Goal: Task Accomplishment & Management: Use online tool/utility

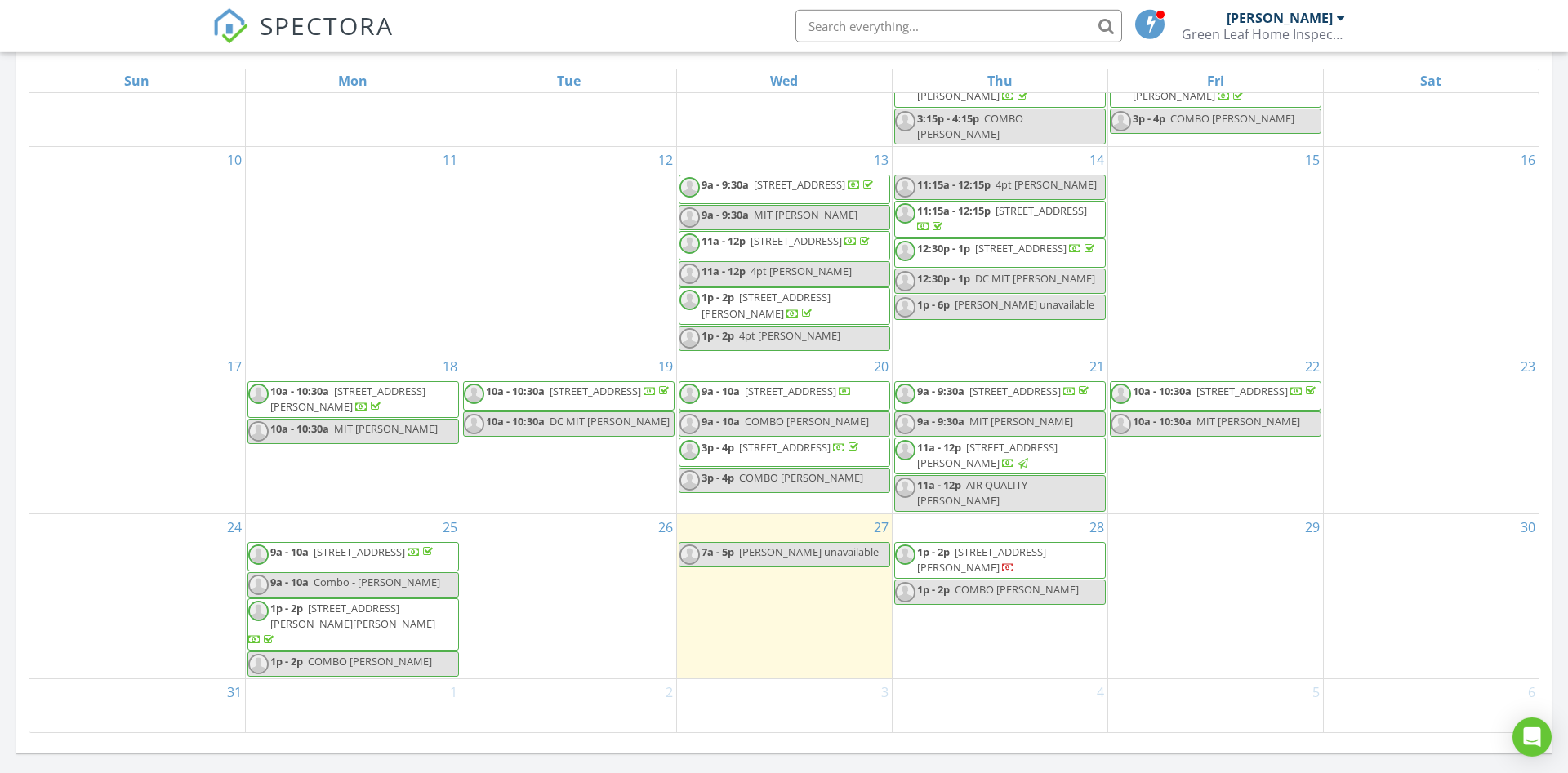
scroll to position [750, 0]
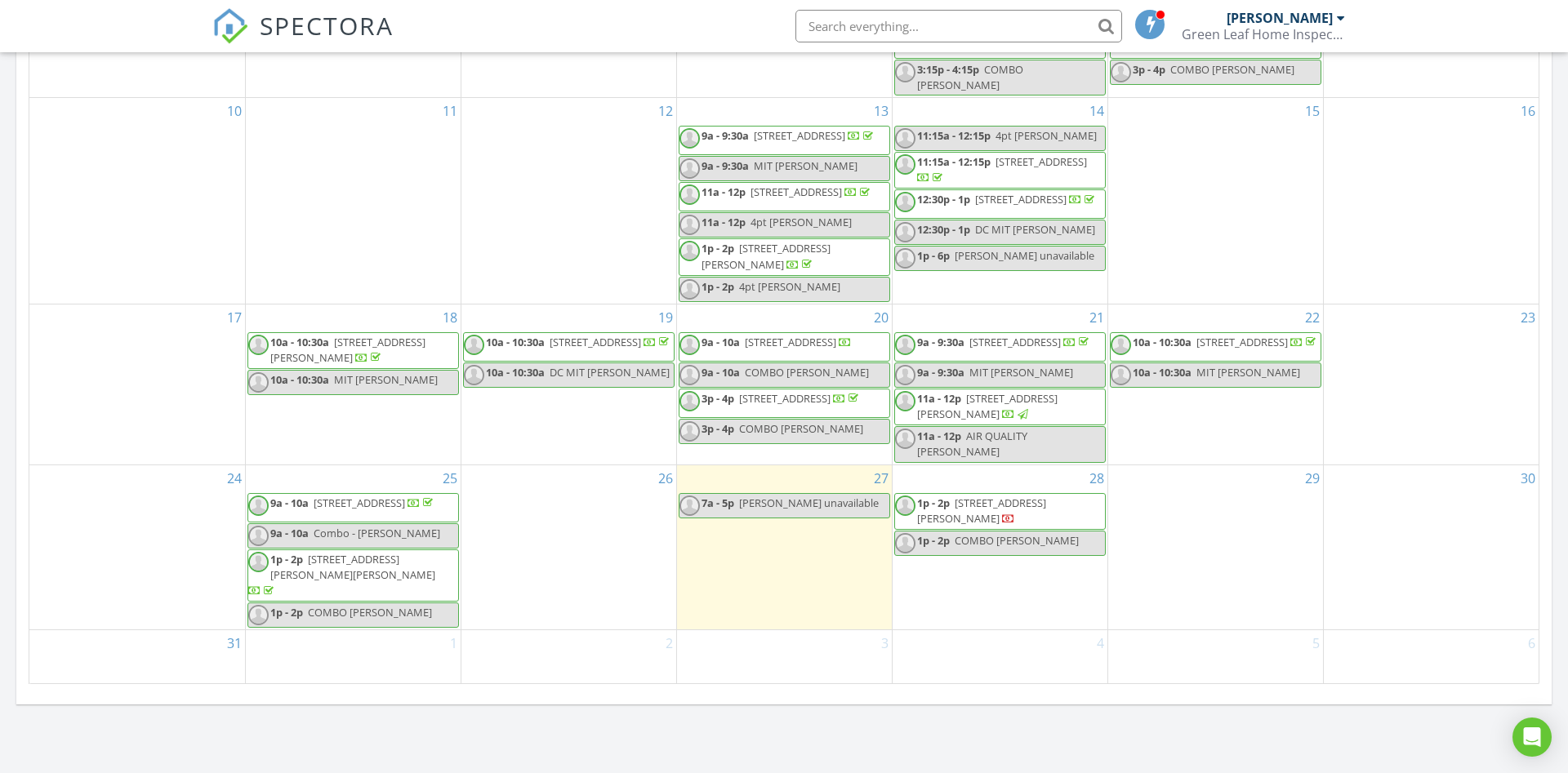
click at [990, 520] on span "2668 Trammel Ave, Melbourne 32935" at bounding box center [981, 510] width 129 height 30
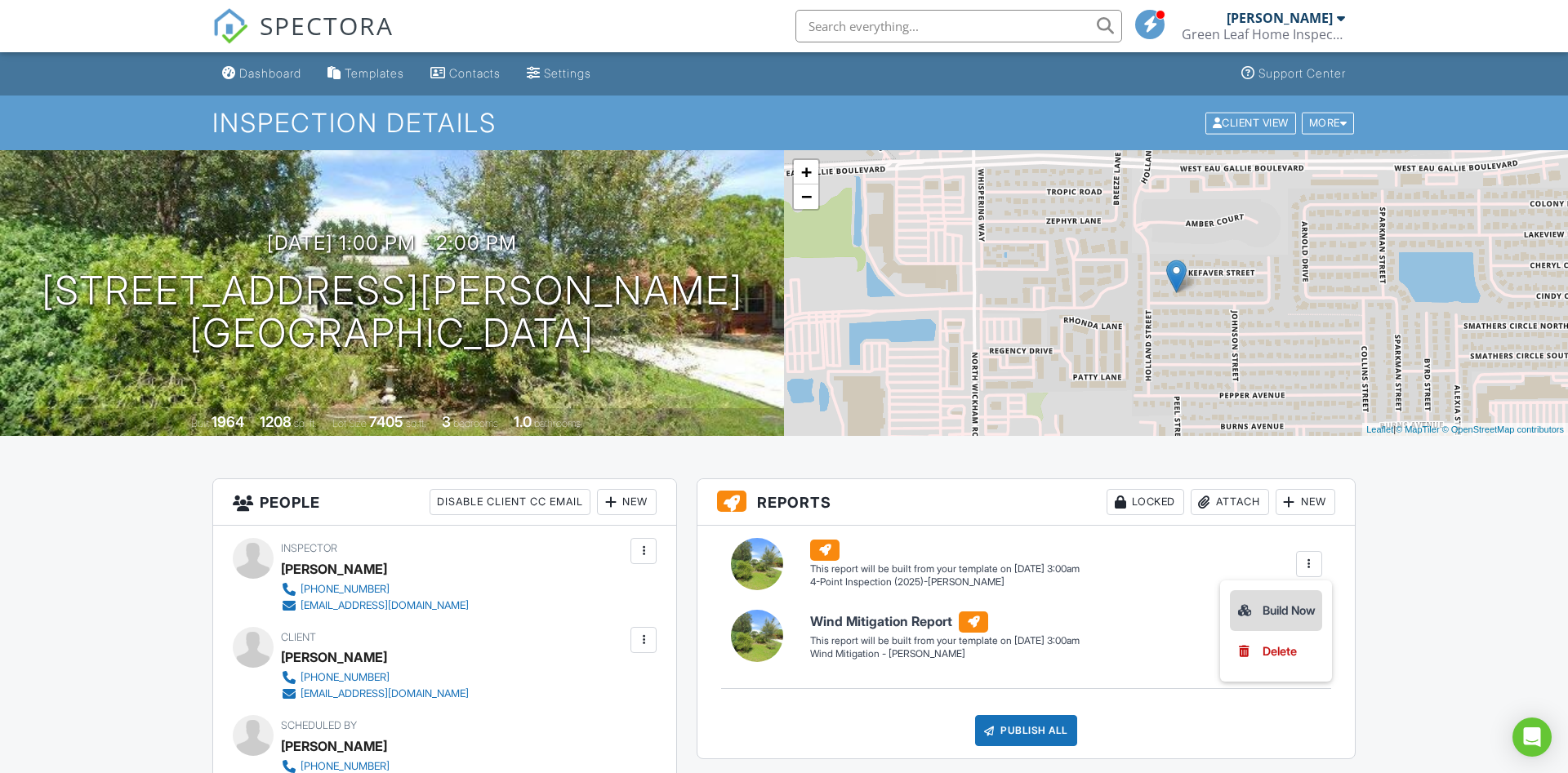
click at [1279, 605] on div "Build Now" at bounding box center [1275, 610] width 79 height 19
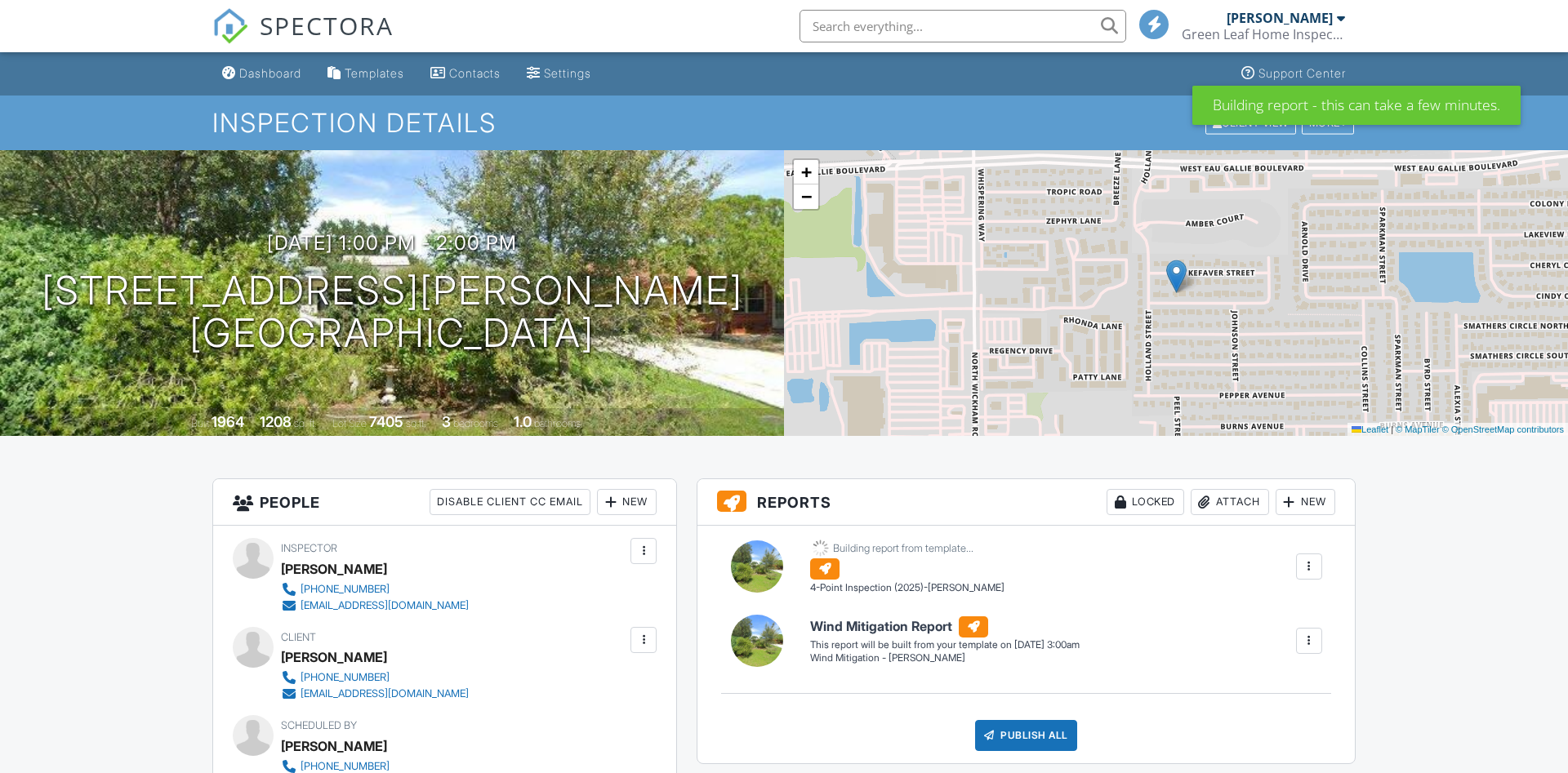
click at [1308, 643] on div at bounding box center [1309, 640] width 17 height 17
click at [1281, 689] on div "Build Now" at bounding box center [1275, 687] width 79 height 19
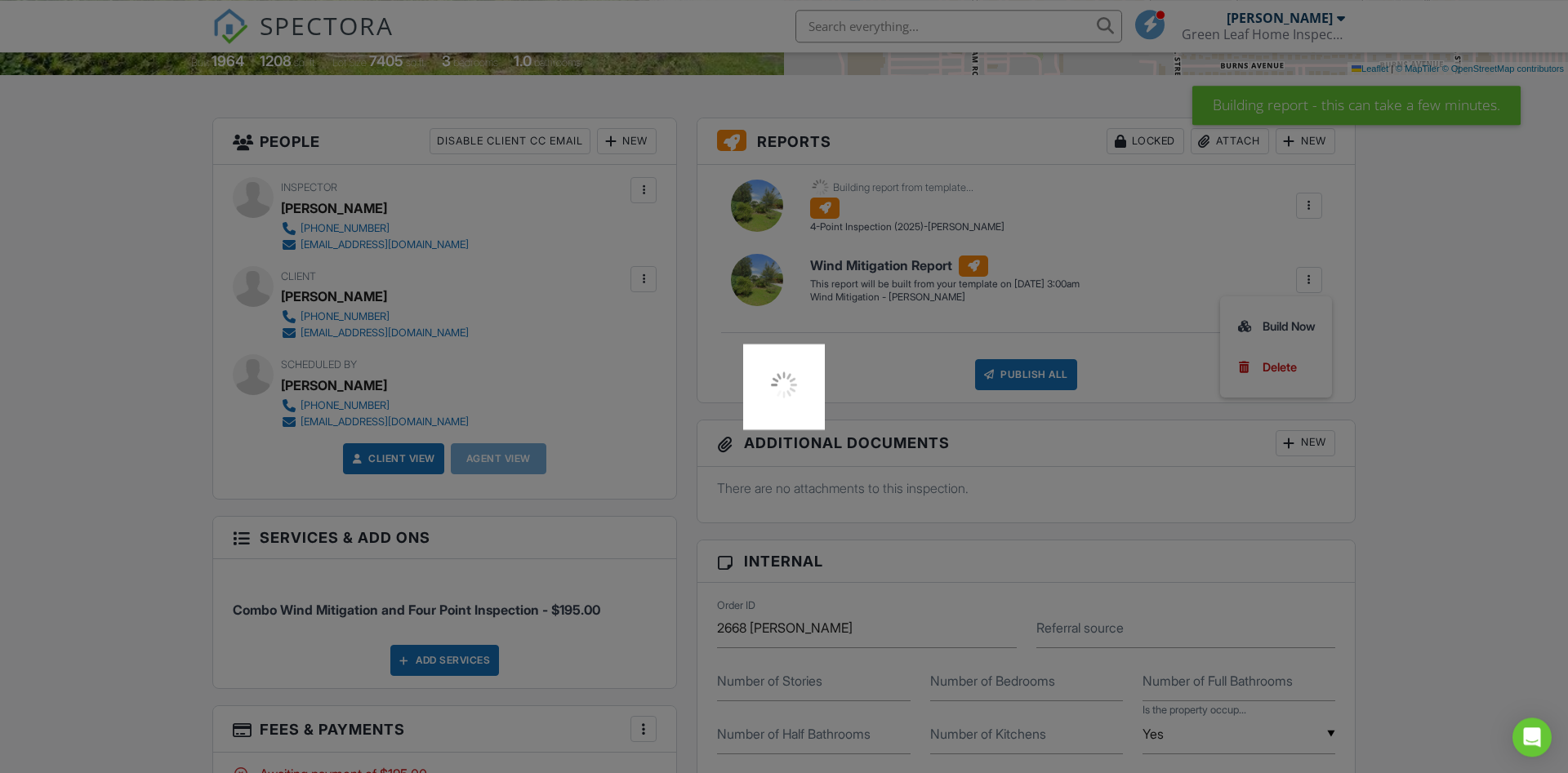
scroll to position [333, 0]
